Goal: Information Seeking & Learning: Learn about a topic

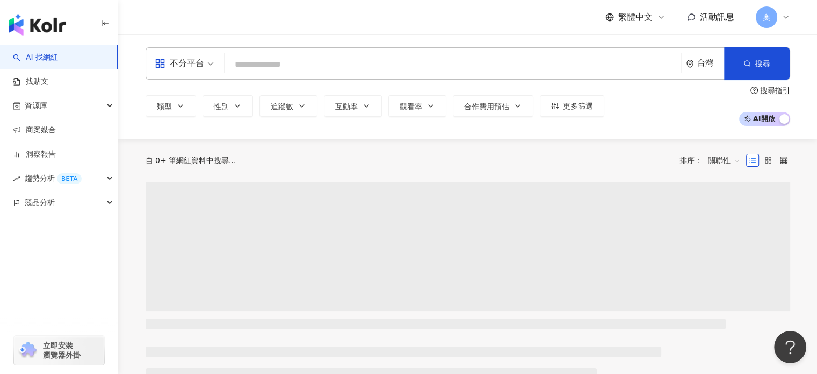
click at [291, 63] on input "search" at bounding box center [453, 64] width 448 height 20
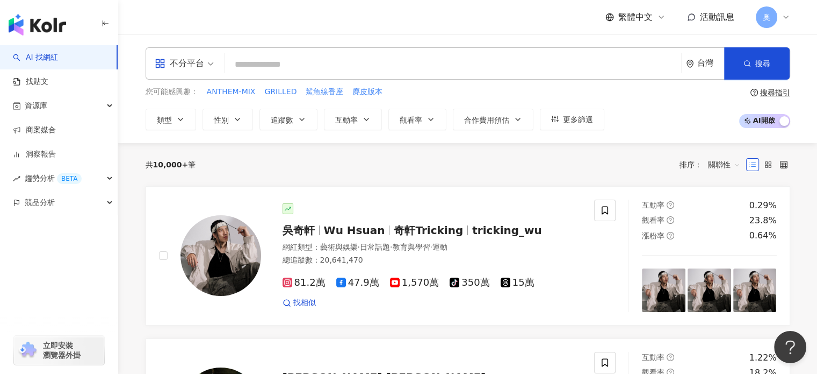
click at [257, 62] on input "search" at bounding box center [453, 64] width 448 height 20
paste input "*********"
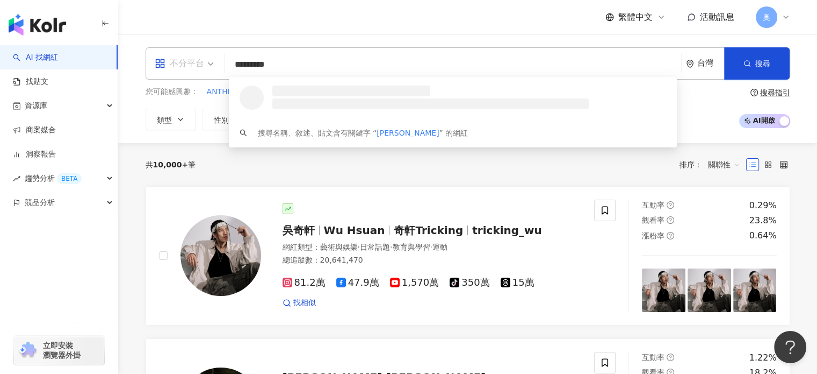
click at [215, 63] on div "不分平台" at bounding box center [184, 63] width 71 height 31
type input "*********"
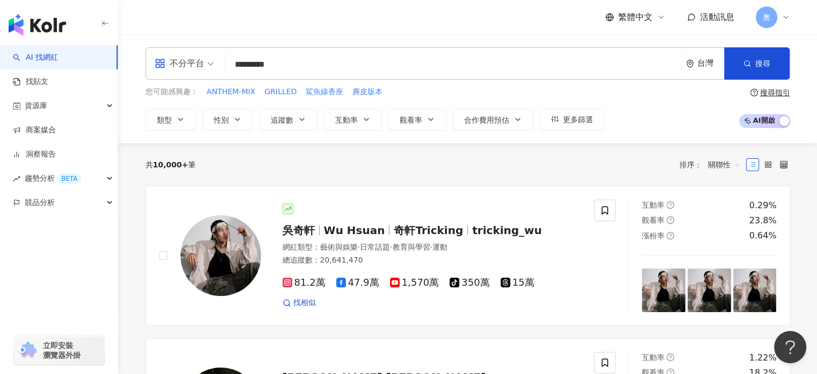
click at [292, 60] on input "*********" at bounding box center [453, 64] width 448 height 20
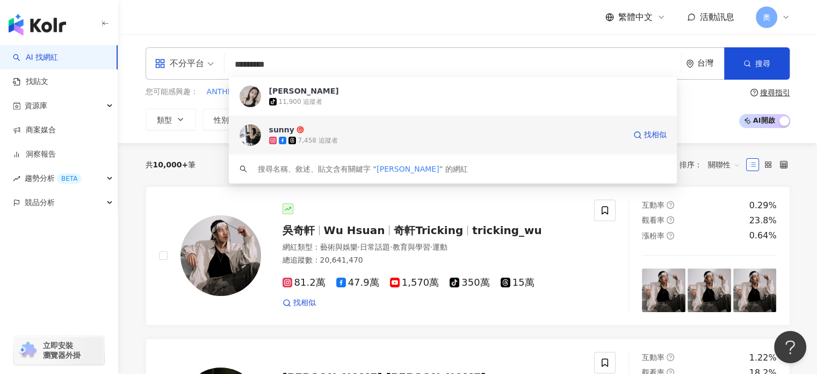
click at [329, 136] on div "7,458 追蹤者" at bounding box center [318, 140] width 40 height 9
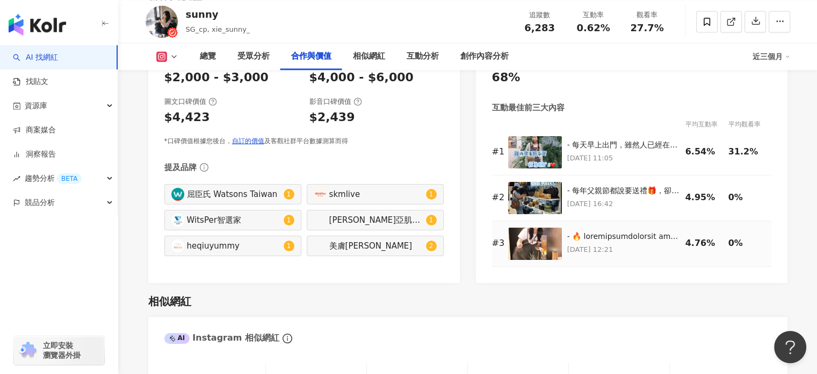
scroll to position [1290, 0]
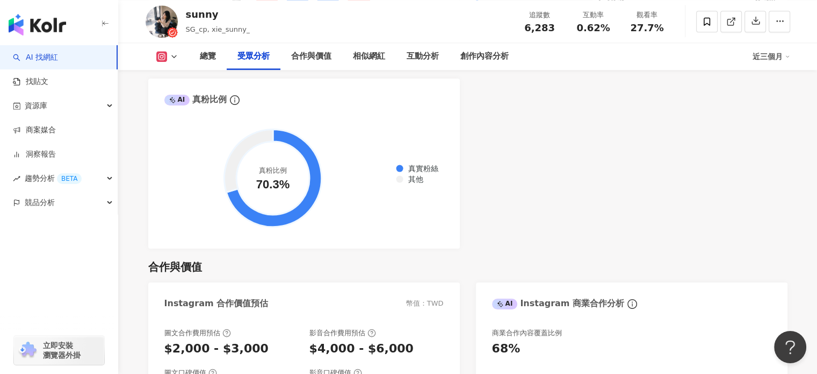
click at [165, 49] on div "總覽 受眾分析 合作與價值 相似網紅 互動分析 創作內容分析 近三個月" at bounding box center [468, 56] width 645 height 27
click at [168, 53] on button at bounding box center [168, 56] width 44 height 11
click at [176, 124] on button "Threads" at bounding box center [184, 125] width 64 height 15
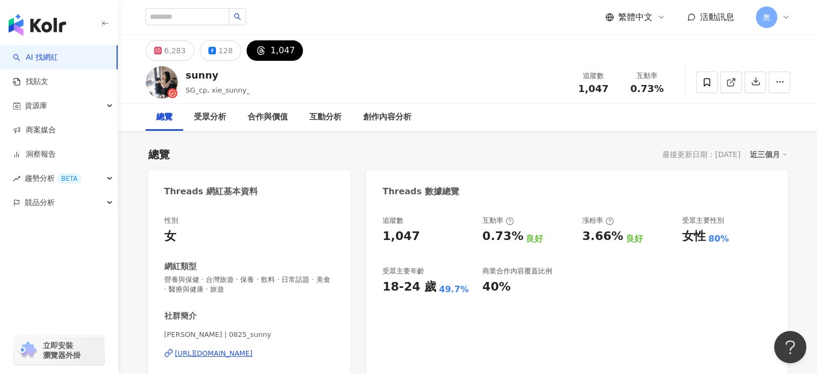
click at [270, 47] on div "1,047" at bounding box center [282, 50] width 25 height 15
click at [166, 84] on img at bounding box center [162, 82] width 32 height 32
click at [734, 81] on icon at bounding box center [732, 82] width 10 height 10
click at [779, 154] on div "近三個月" at bounding box center [769, 154] width 38 height 14
click at [755, 242] on div "女性 80%" at bounding box center [727, 236] width 89 height 17
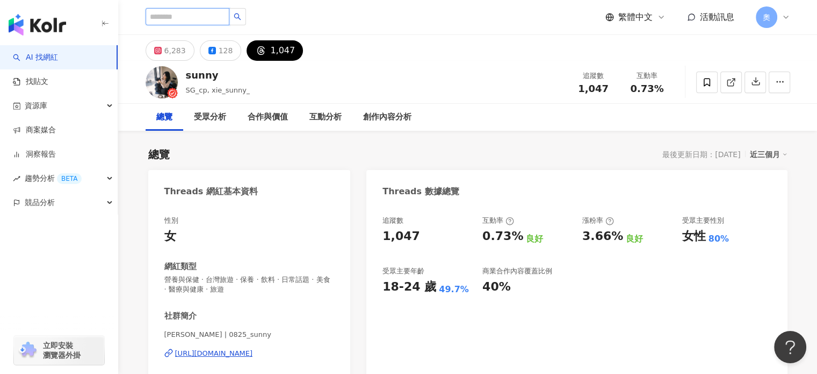
click at [182, 19] on input "search" at bounding box center [188, 16] width 84 height 17
paste input "*****"
type input "*****"
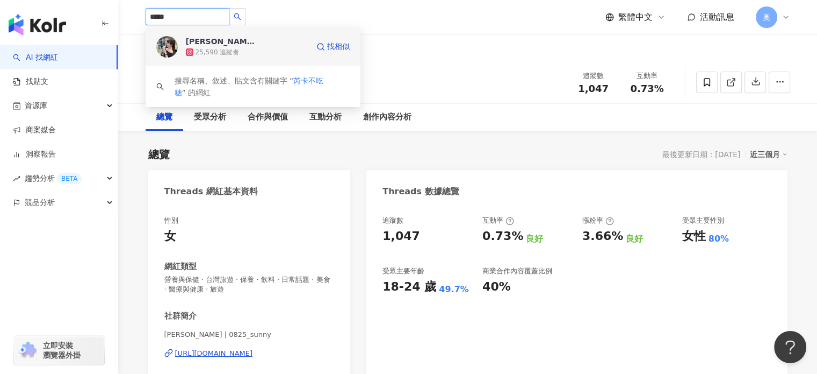
click at [198, 36] on div "ERICA" at bounding box center [221, 41] width 70 height 11
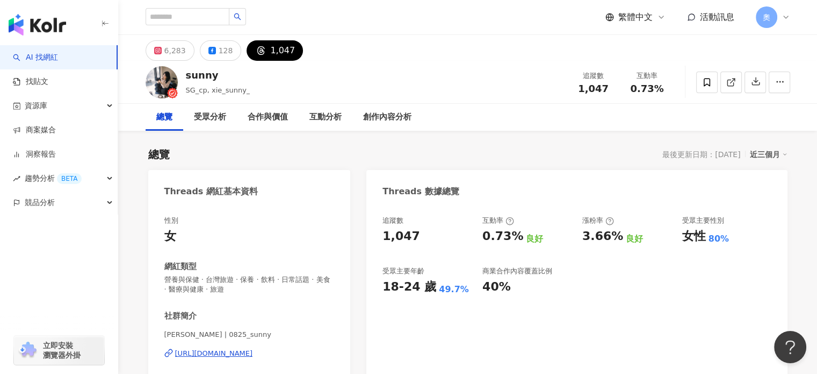
click at [558, 77] on div "sunny SG_cp, xie_sunny_ 追蹤數 1,047 互動率 0.73%" at bounding box center [468, 82] width 688 height 42
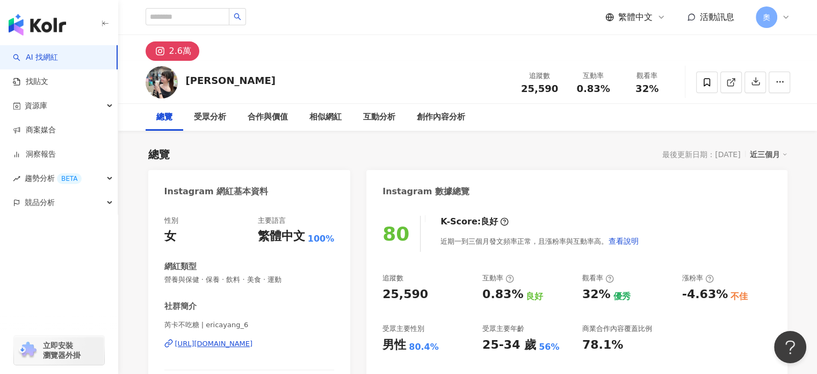
click at [178, 48] on div "2.6萬" at bounding box center [180, 51] width 22 height 15
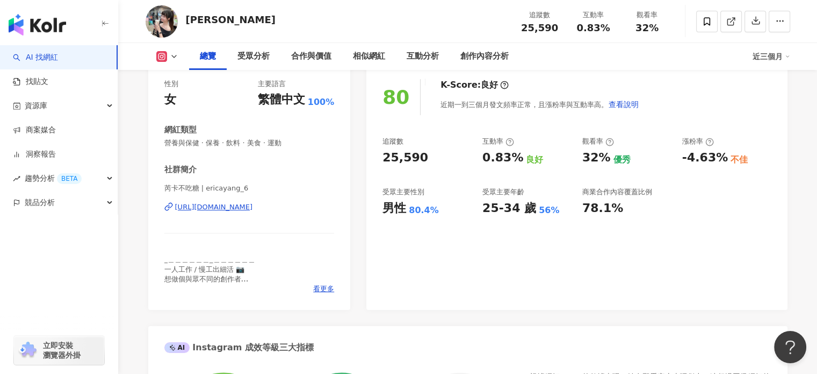
scroll to position [161, 0]
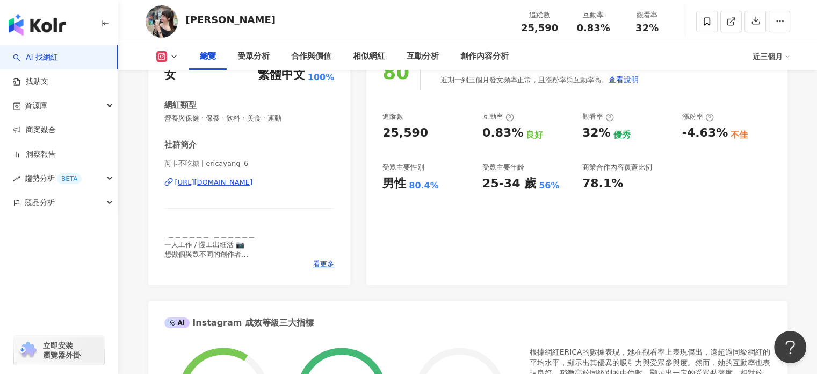
click at [170, 58] on icon at bounding box center [174, 56] width 9 height 9
click at [351, 40] on div "ERICA 追蹤數 25,590 互動率 0.83% 觀看率 32%" at bounding box center [468, 21] width 688 height 42
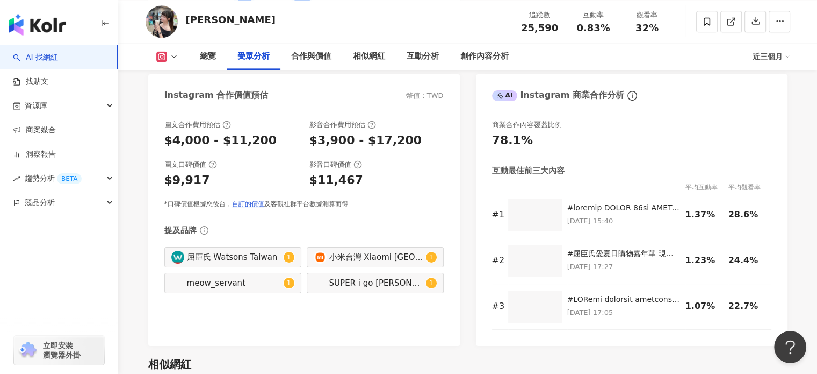
scroll to position [1290, 0]
